Goal: Task Accomplishment & Management: Manage account settings

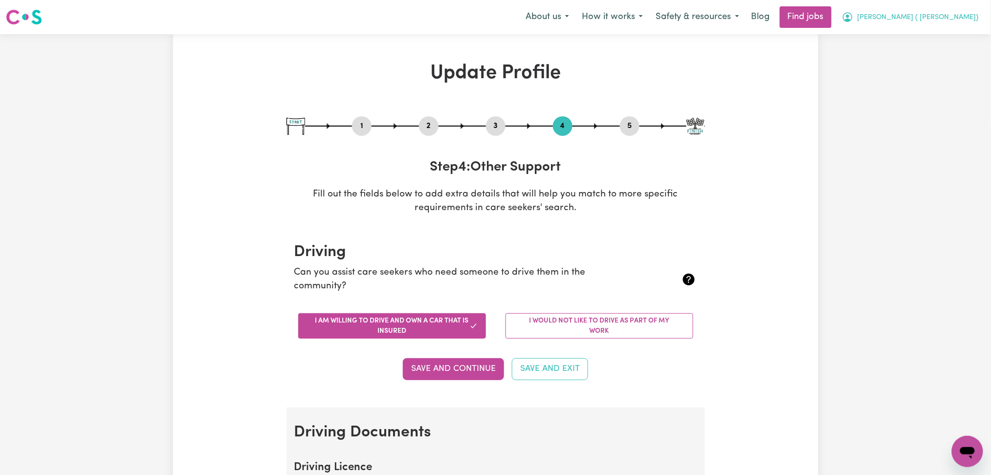
drag, startPoint x: 947, startPoint y: 30, endPoint x: 946, endPoint y: 23, distance: 6.4
click at [946, 23] on nav "Menu About us How it works Safety & resources Blog Find jobs [PERSON_NAME] ( [P…" at bounding box center [495, 17] width 991 height 34
click at [946, 23] on button "[PERSON_NAME] ( [PERSON_NAME])" at bounding box center [910, 17] width 150 height 21
click at [926, 73] on link "Logout" at bounding box center [945, 74] width 77 height 19
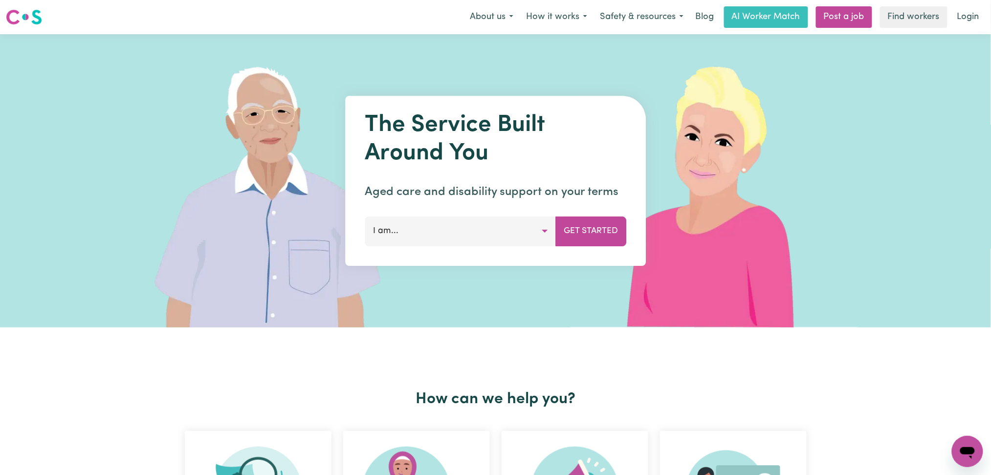
click at [943, 30] on nav "Menu About us How it works Safety & resources Blog AI Worker Match Post a job F…" at bounding box center [495, 17] width 991 height 34
click at [959, 19] on link "Login" at bounding box center [968, 17] width 34 height 22
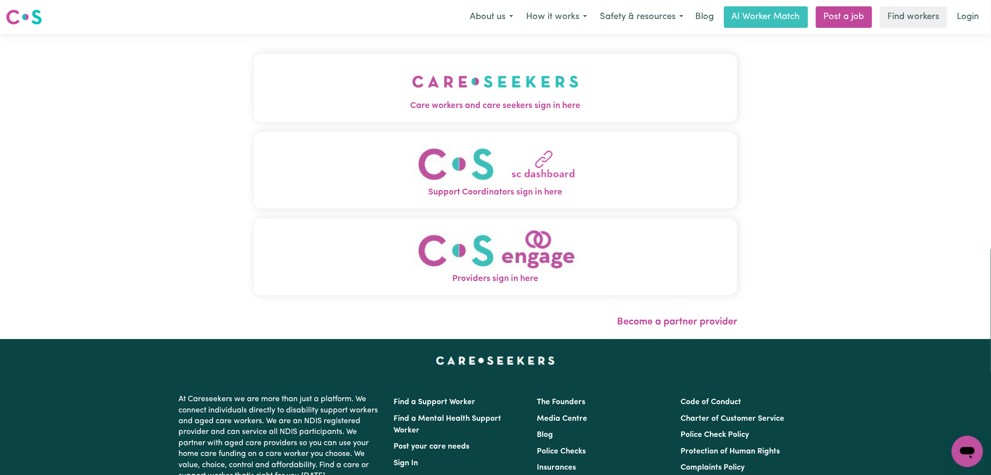
click at [384, 101] on span "Care workers and care seekers sign in here" at bounding box center [496, 106] width 484 height 13
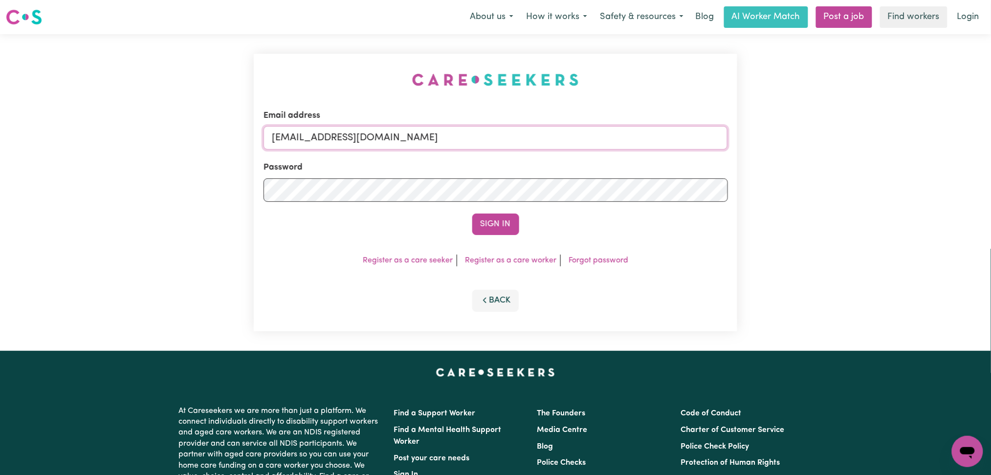
click at [449, 141] on input "[EMAIL_ADDRESS][DOMAIN_NAME]" at bounding box center [495, 137] width 464 height 23
drag, startPoint x: 322, startPoint y: 134, endPoint x: 622, endPoint y: 134, distance: 300.1
click at [622, 134] on input "Superuser~[EMAIL_ADDRESS][DOMAIN_NAME]" at bounding box center [495, 137] width 464 height 23
type input "Superuser~[EMAIL_ADDRESS][DOMAIN_NAME]"
click at [483, 224] on button "Sign In" at bounding box center [495, 225] width 47 height 22
